Goal: Browse casually: Explore the website without a specific task or goal

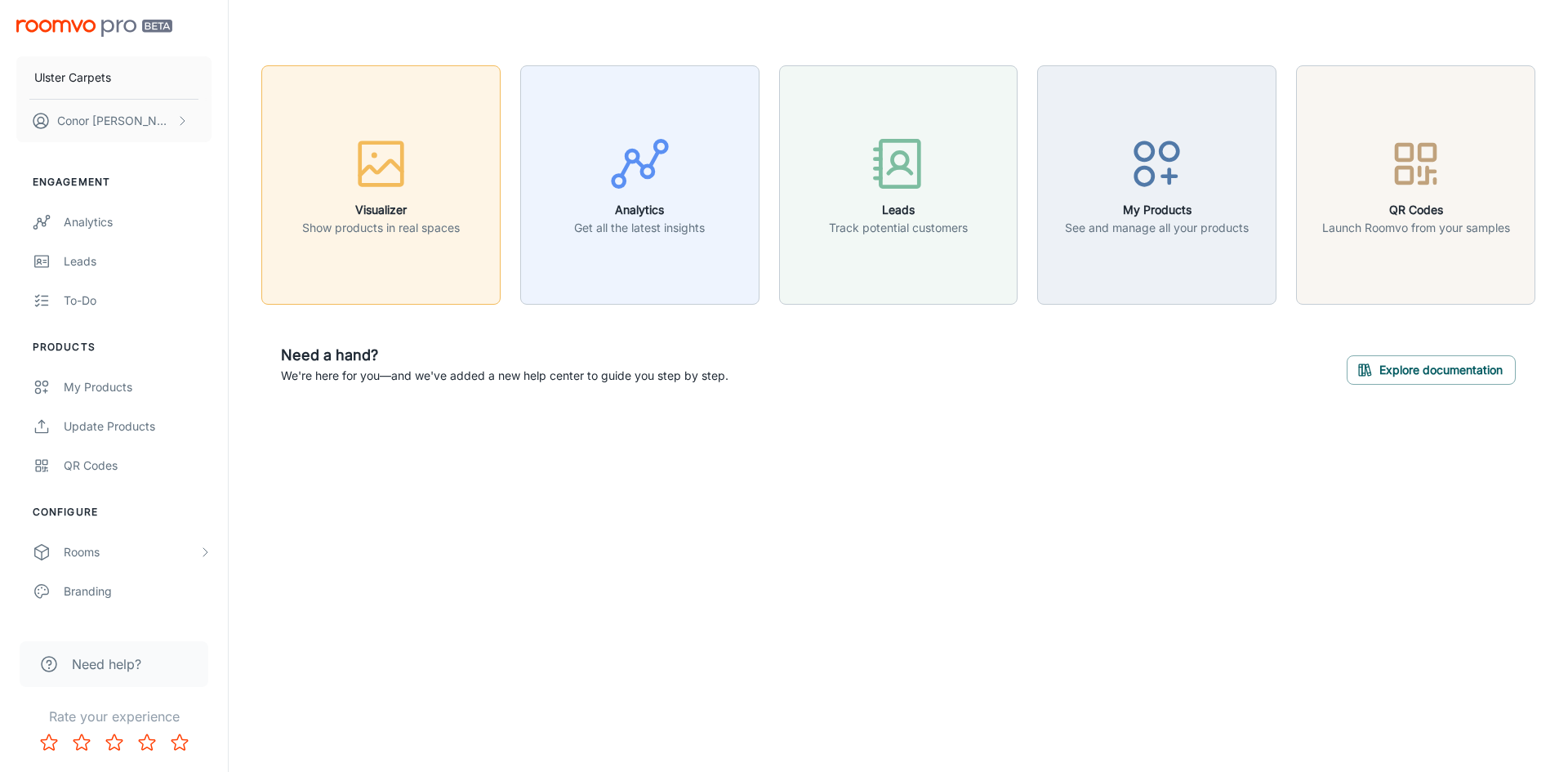
click at [430, 176] on div "button" at bounding box center [381, 168] width 157 height 68
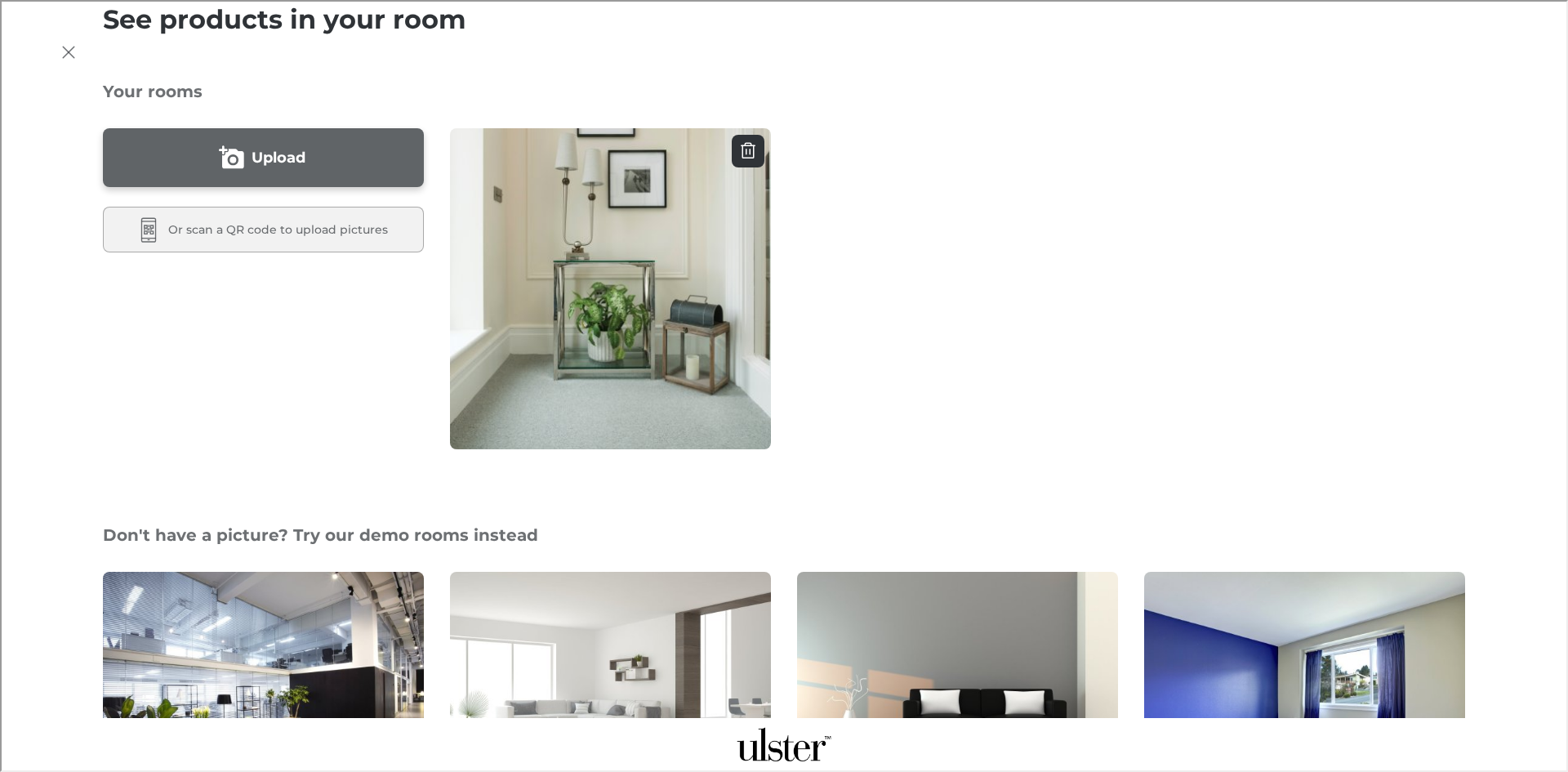
scroll to position [490, 0]
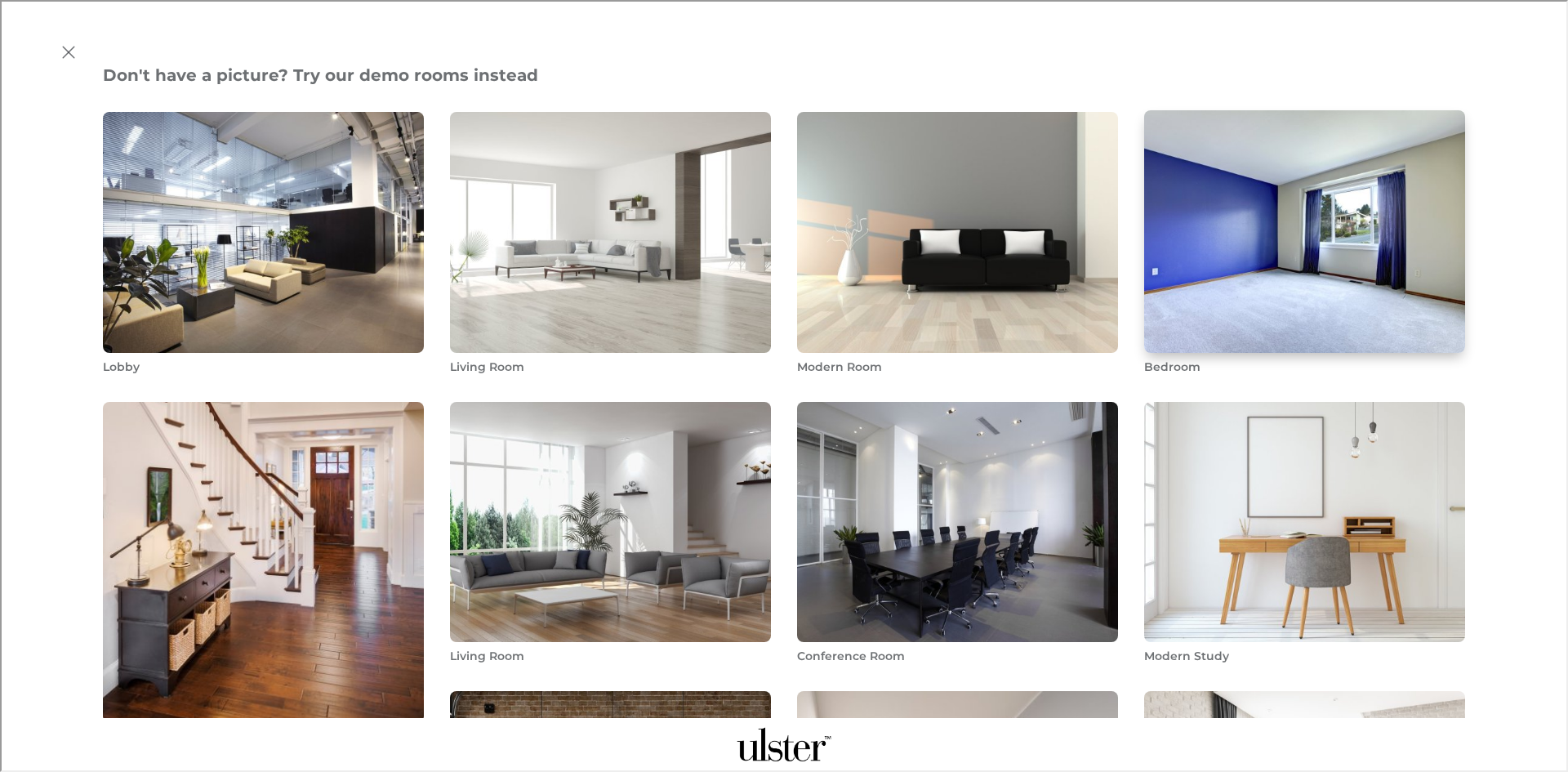
click at [1175, 197] on img "Bedroom" at bounding box center [1304, 231] width 324 height 245
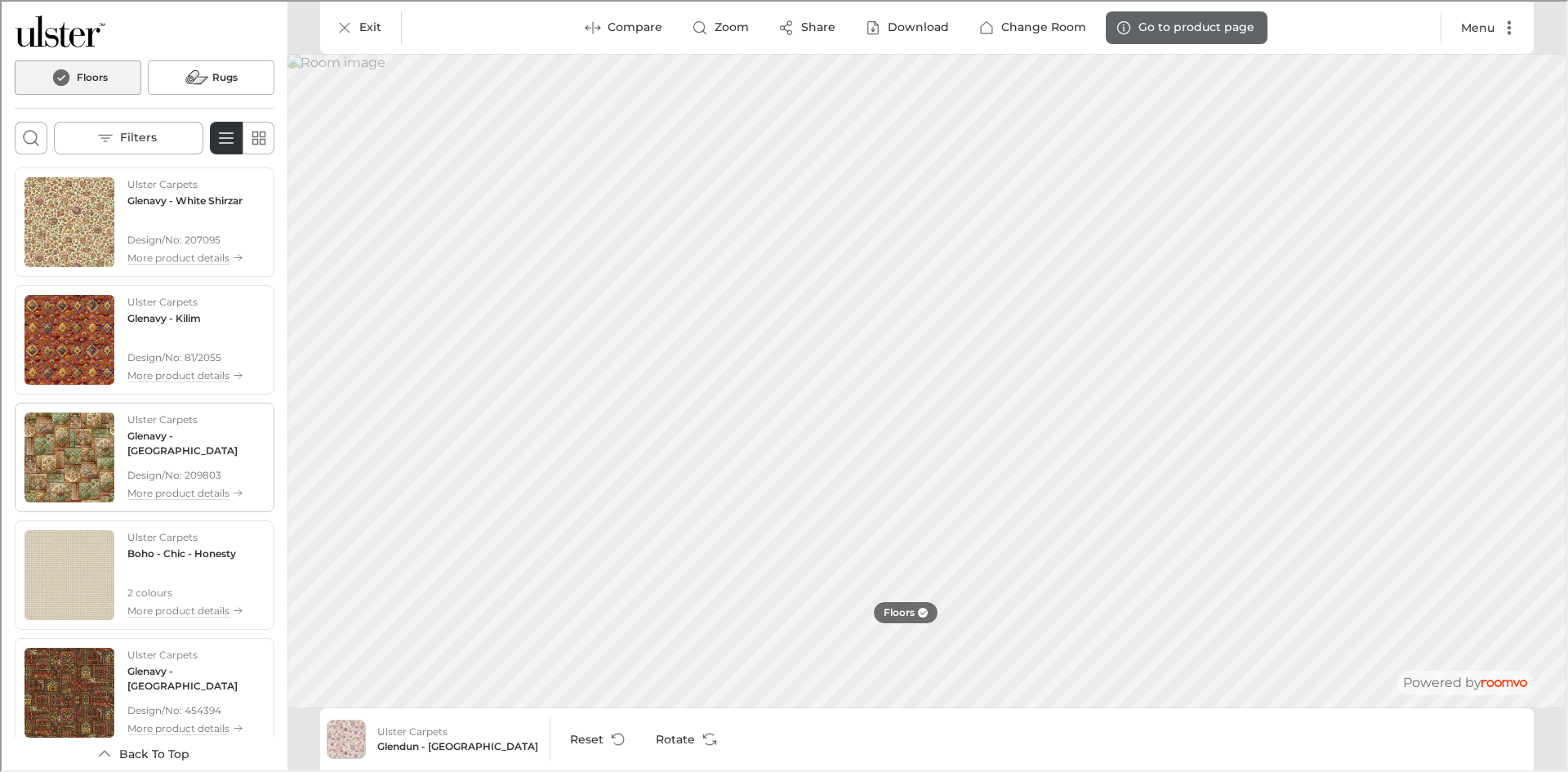
scroll to position [5672, 0]
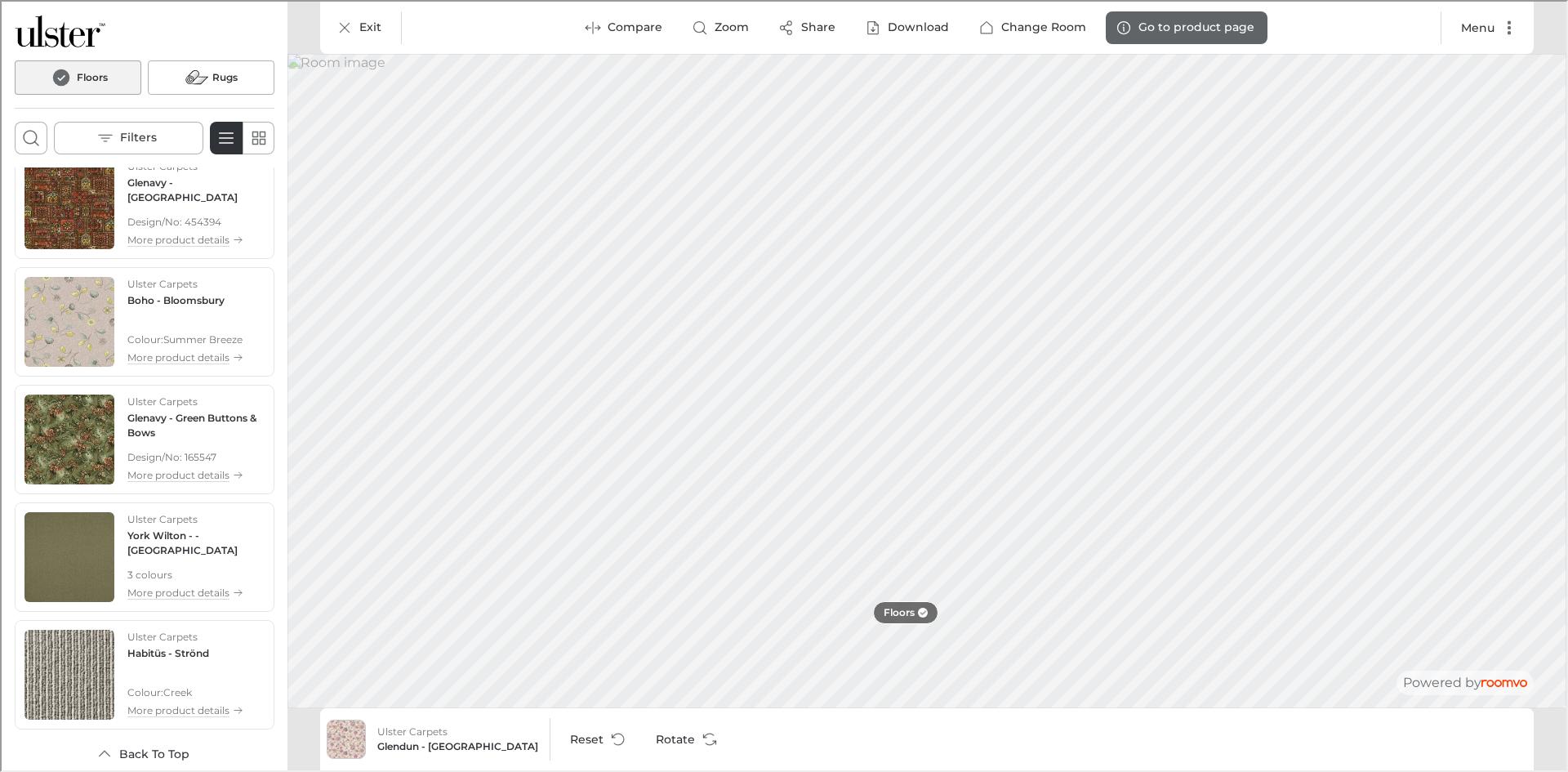
click at [180, 745] on button "Back to top" at bounding box center [143, 752] width 259 height 32
click at [174, 658] on h4 "Habitüs - Strönd" at bounding box center [167, 653] width 82 height 15
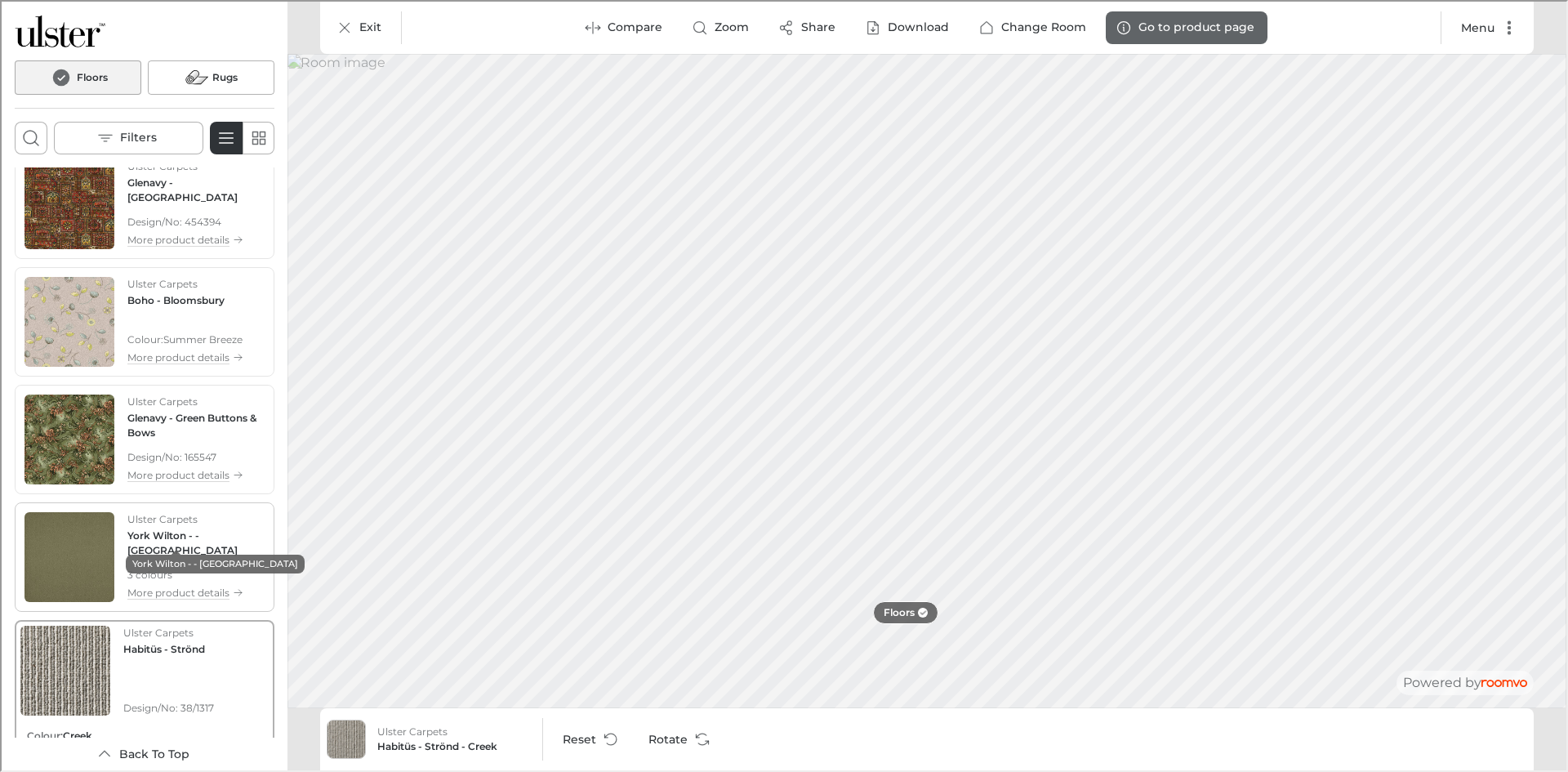
click at [151, 532] on h4 "York Wilton - - [GEOGRAPHIC_DATA]" at bounding box center [195, 541] width 138 height 29
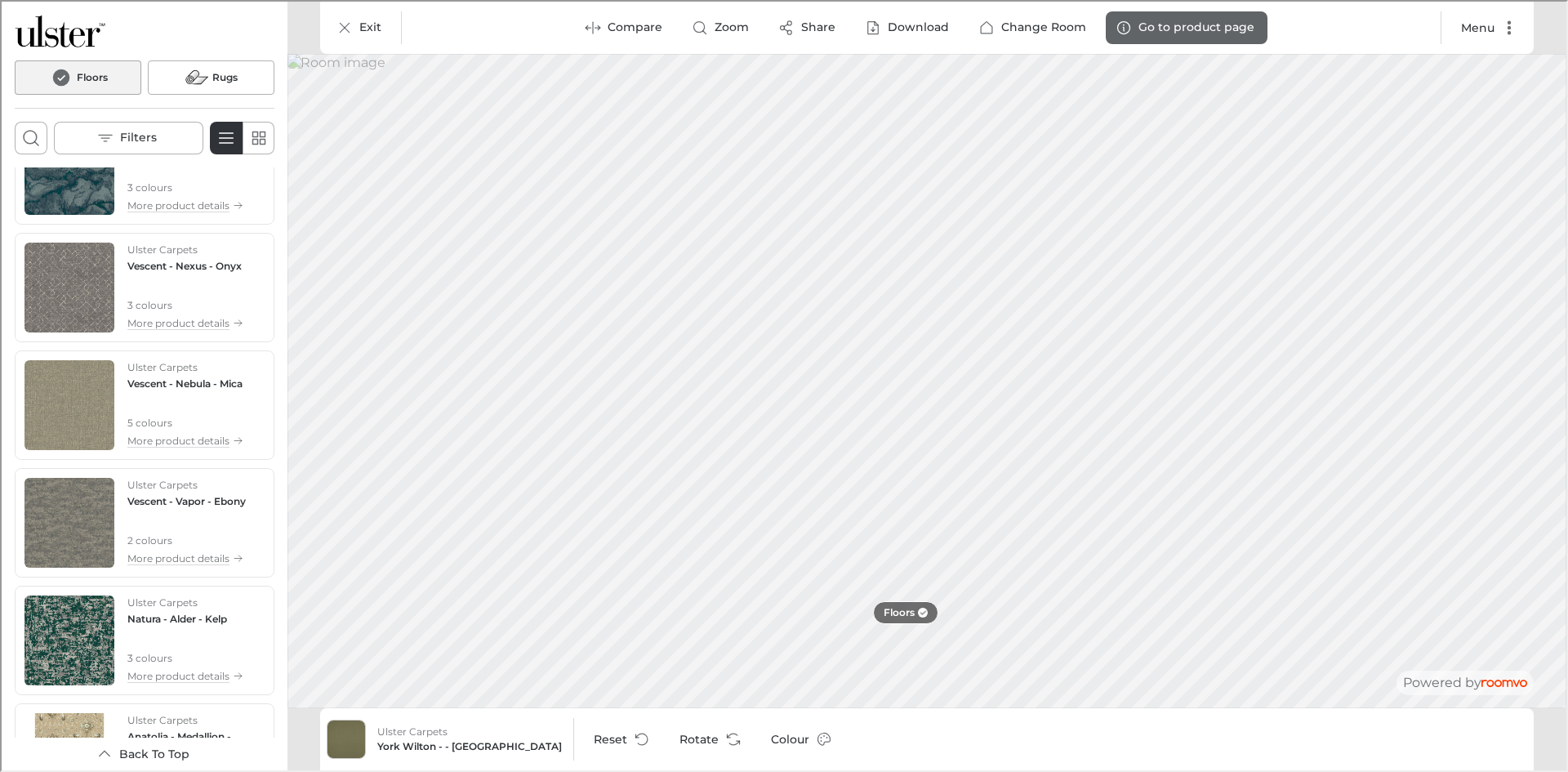
scroll to position [1177, 0]
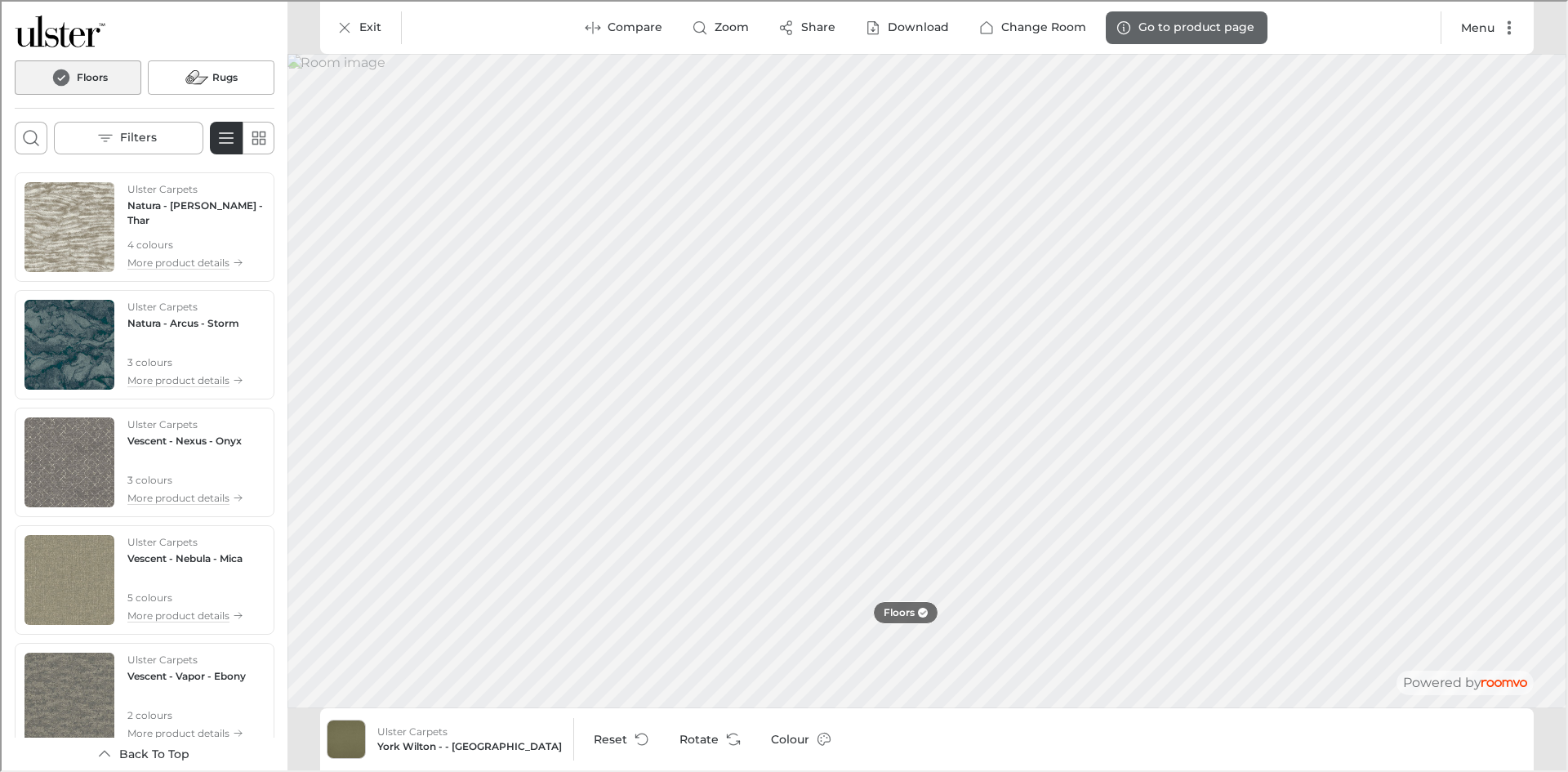
click at [164, 300] on p "Ulster Carpets" at bounding box center [161, 306] width 70 height 15
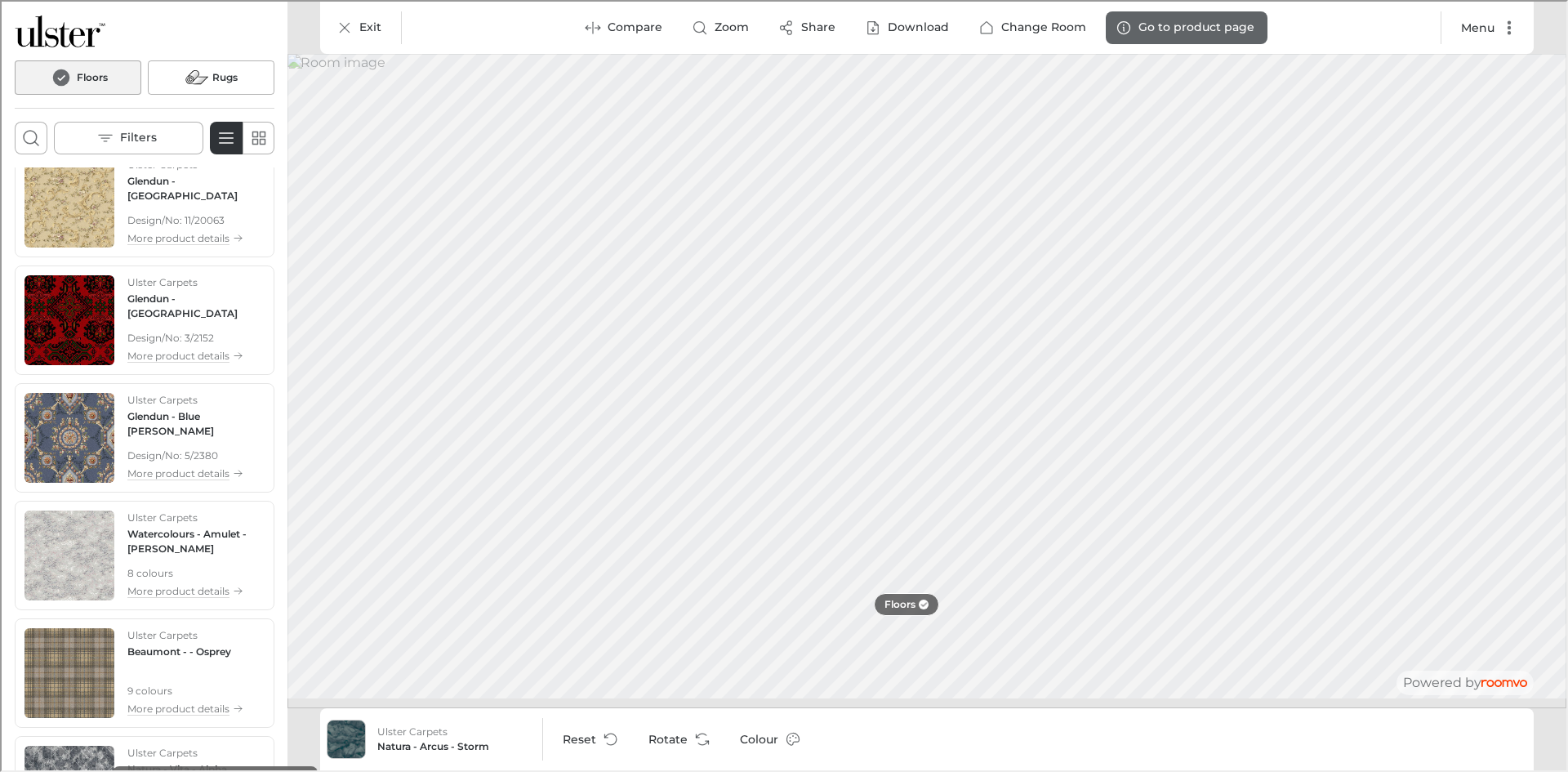
scroll to position [0, 0]
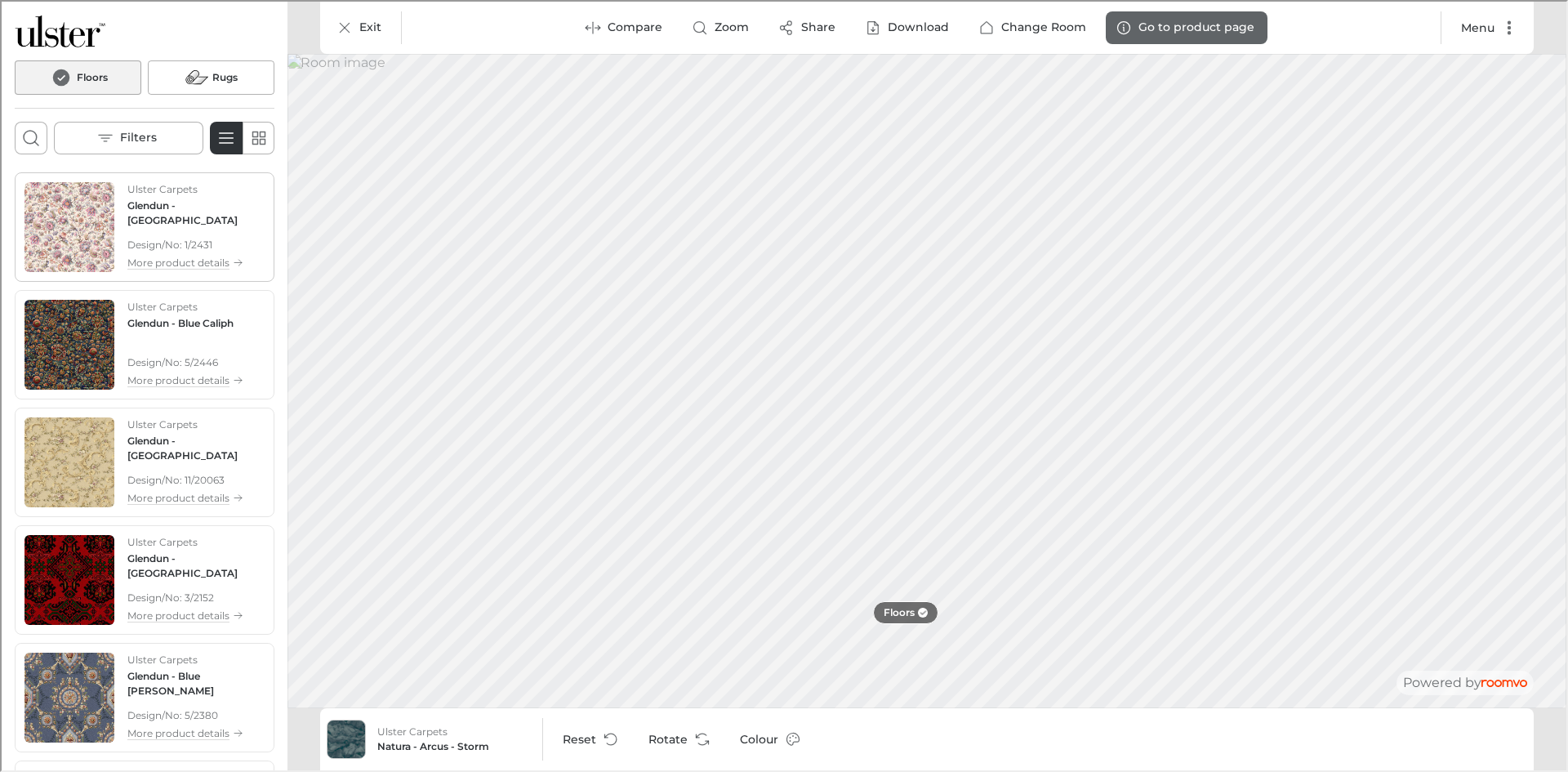
click at [153, 177] on div "Ulster Carpets Glendun - Canterbury Design/No: 1/2431 More product details" at bounding box center [143, 226] width 254 height 103
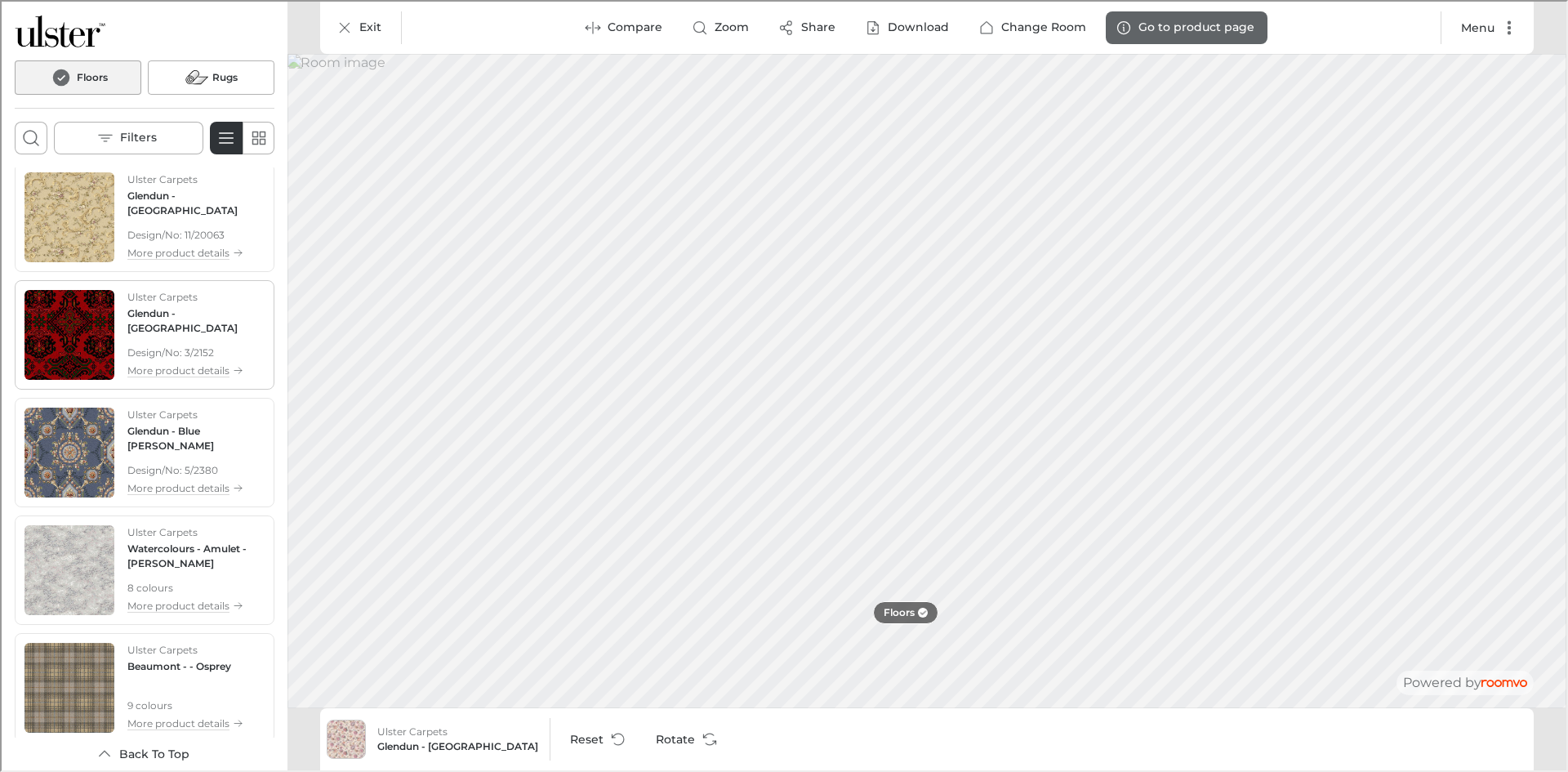
click at [184, 322] on div "Ulster Carpets Glendun - [GEOGRAPHIC_DATA] Design/No: 3/2152 More product detai…" at bounding box center [195, 333] width 138 height 90
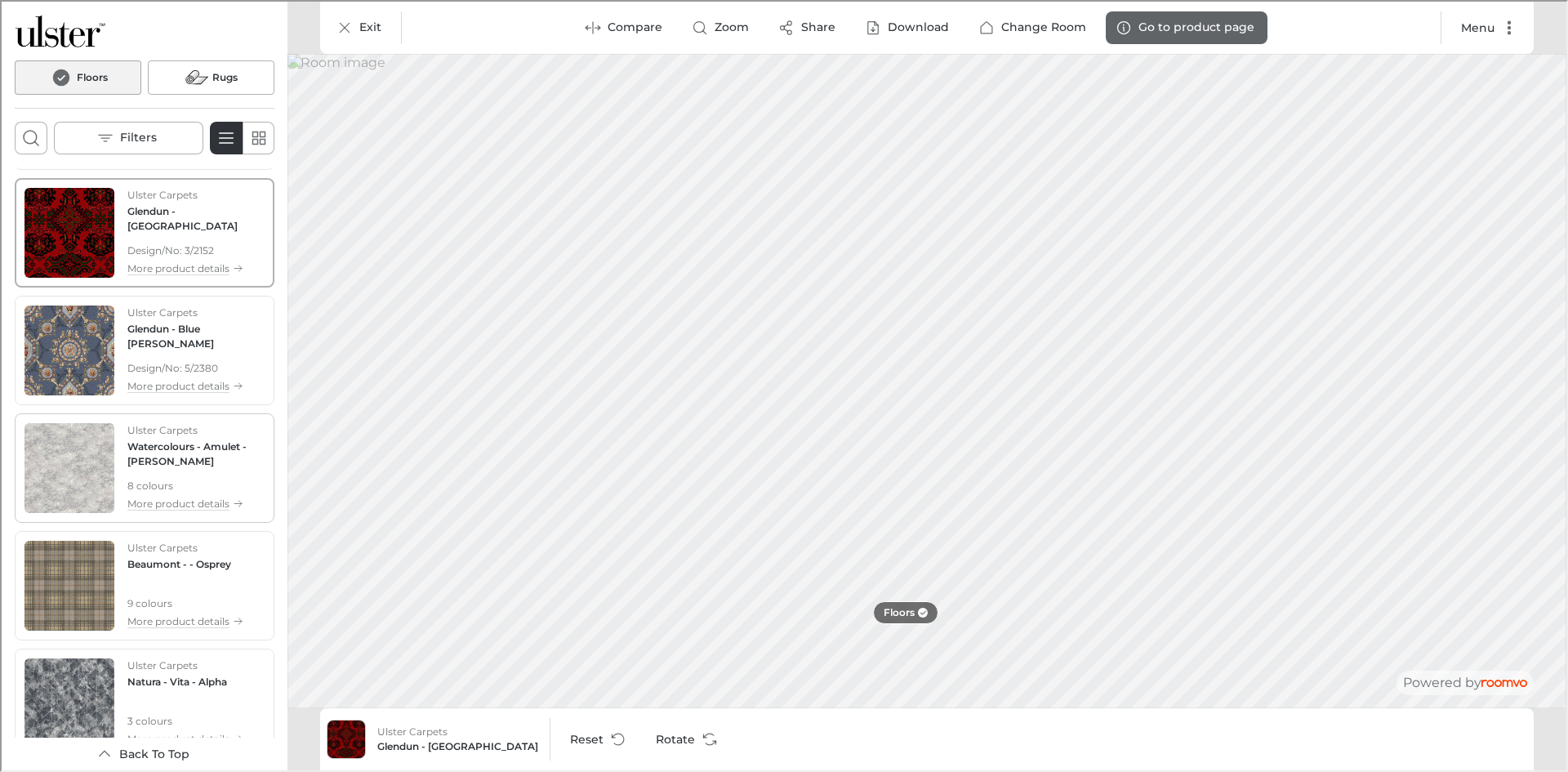
scroll to position [490, 0]
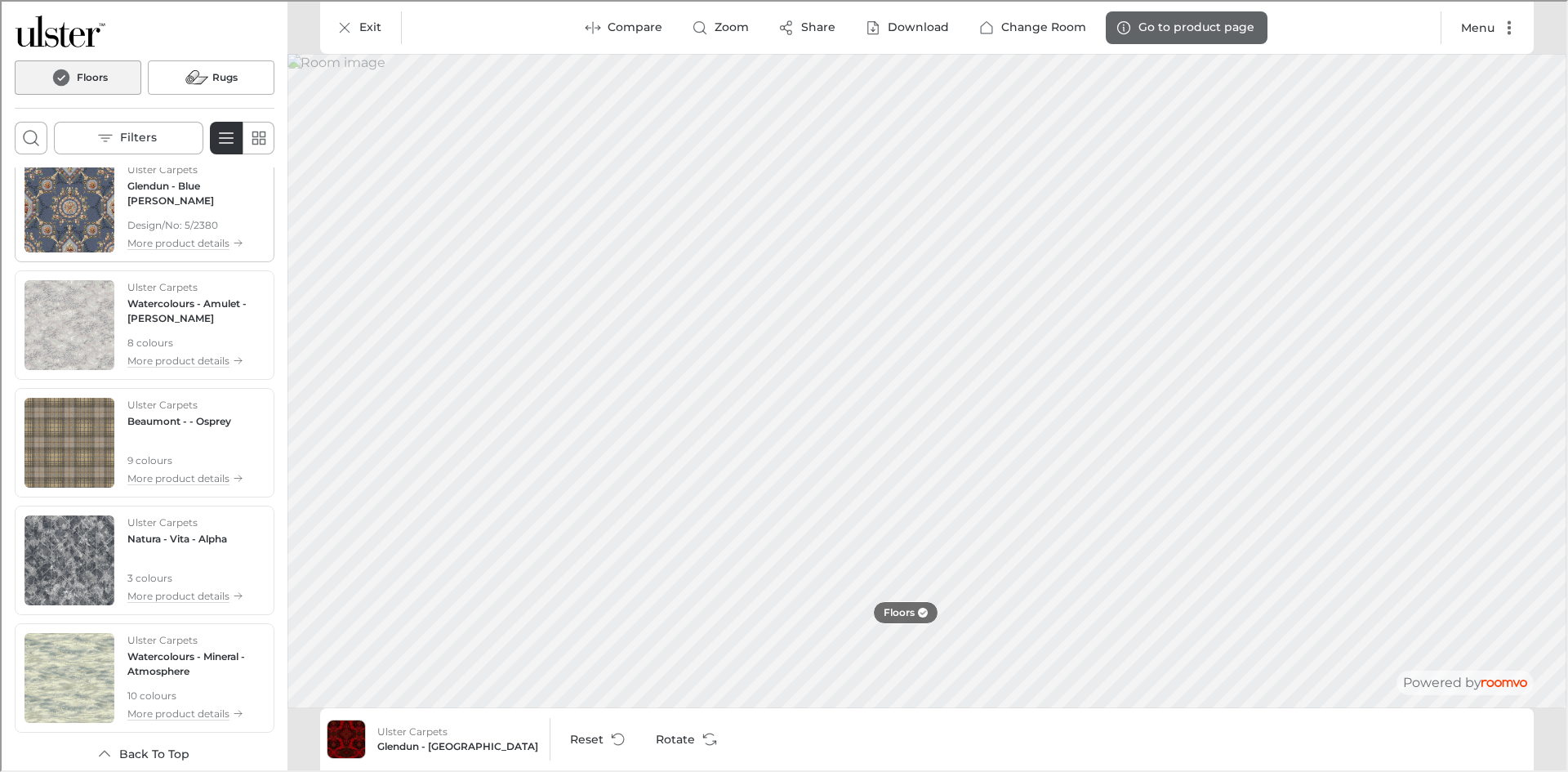
click at [171, 190] on h4 "Glendun - Blue [PERSON_NAME]" at bounding box center [195, 192] width 138 height 29
click at [161, 299] on h4 "Watercolours - Amulet - [PERSON_NAME]" at bounding box center [195, 309] width 138 height 29
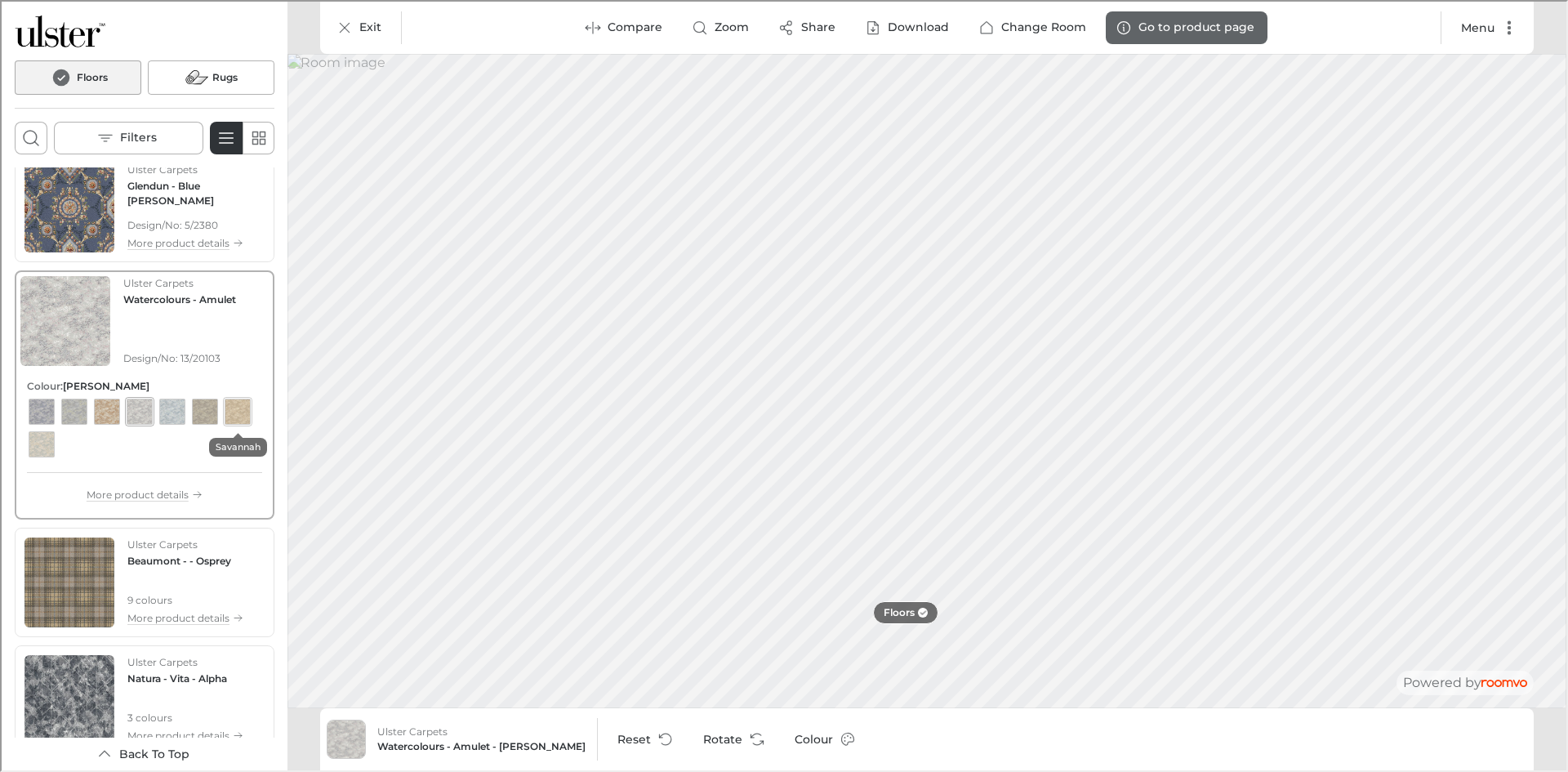
click at [225, 405] on div "View color format Savannah" at bounding box center [236, 410] width 27 height 27
